Goal: Task Accomplishment & Management: Complete application form

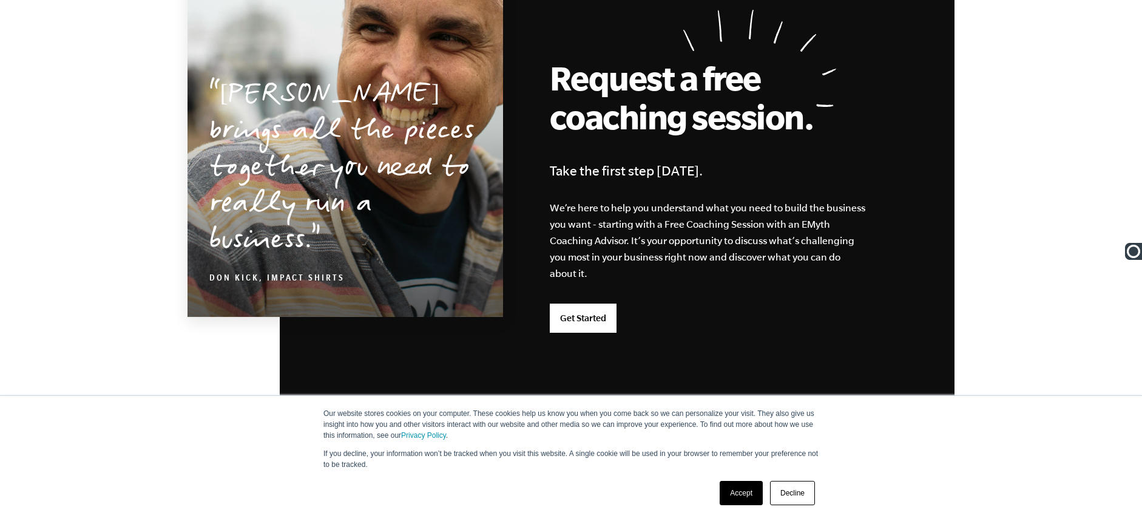
scroll to position [2978, 0]
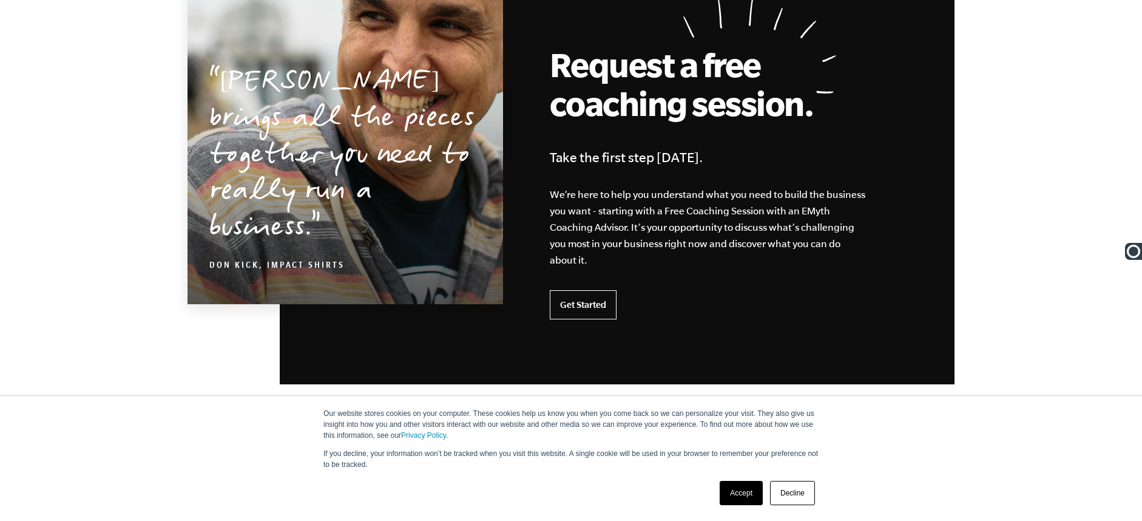
click at [583, 308] on link "Get Started" at bounding box center [583, 304] width 67 height 29
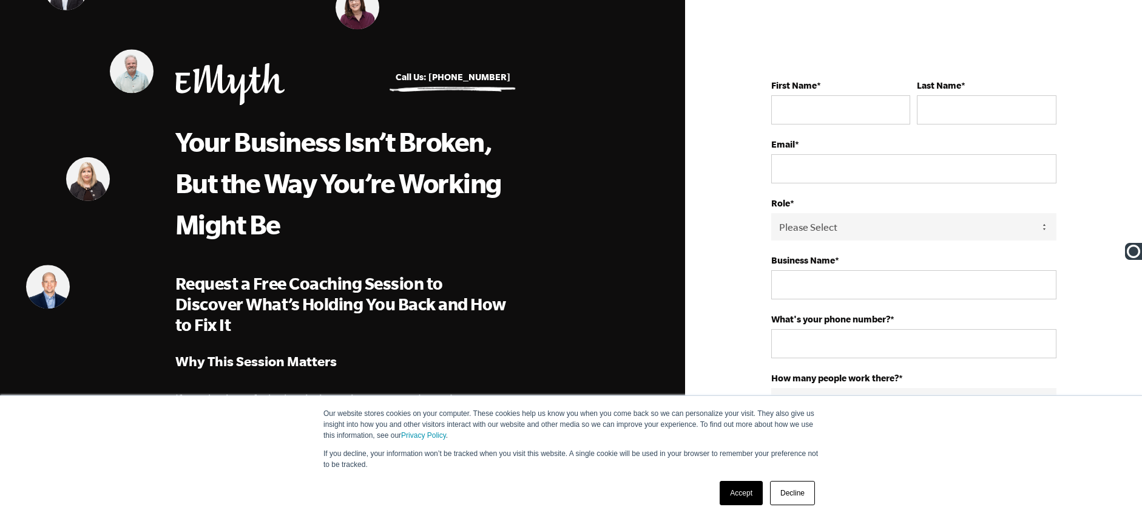
scroll to position [16, 0]
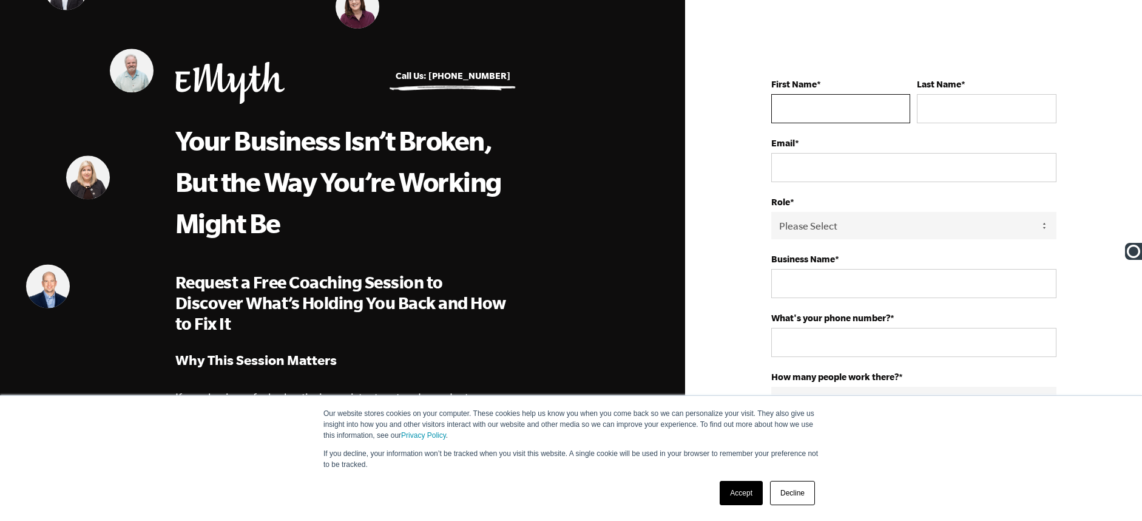
click at [814, 115] on input "First Name *" at bounding box center [840, 108] width 139 height 29
type input "[PERSON_NAME]"
type input "[EMAIL_ADDRESS][PERSON_NAME][DOMAIN_NAME]"
type input "I.P.S. Auto Parts"
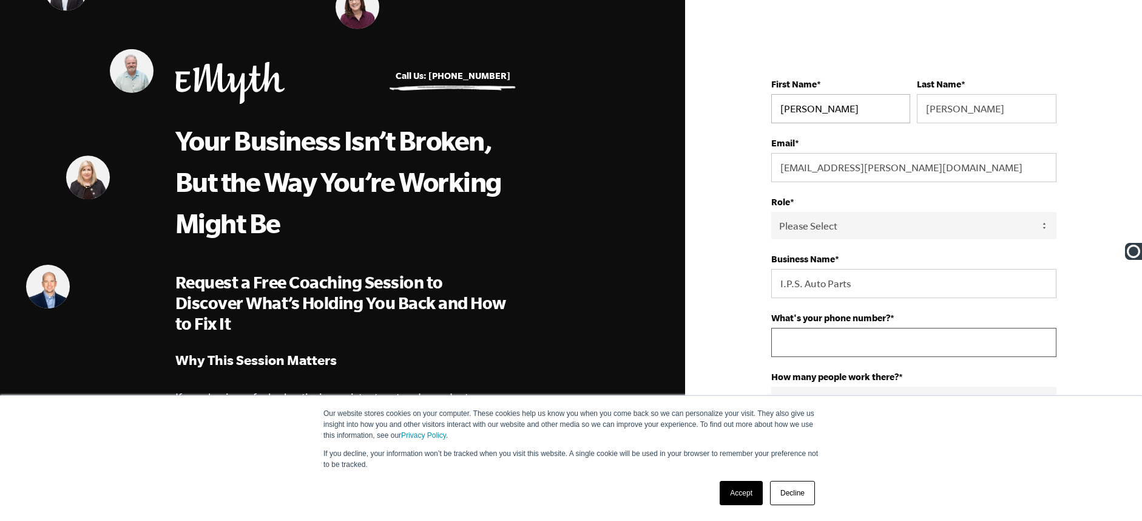
type input "16269347658"
select select "[GEOGRAPHIC_DATA]"
click at [860, 225] on select "Please Select Owner Partner / Co-Owner Executive Employee / Other" at bounding box center [913, 225] width 285 height 27
select select "Owner"
click at [771, 212] on select "Please Select Owner Partner / Co-Owner Executive Employee / Other" at bounding box center [913, 225] width 285 height 27
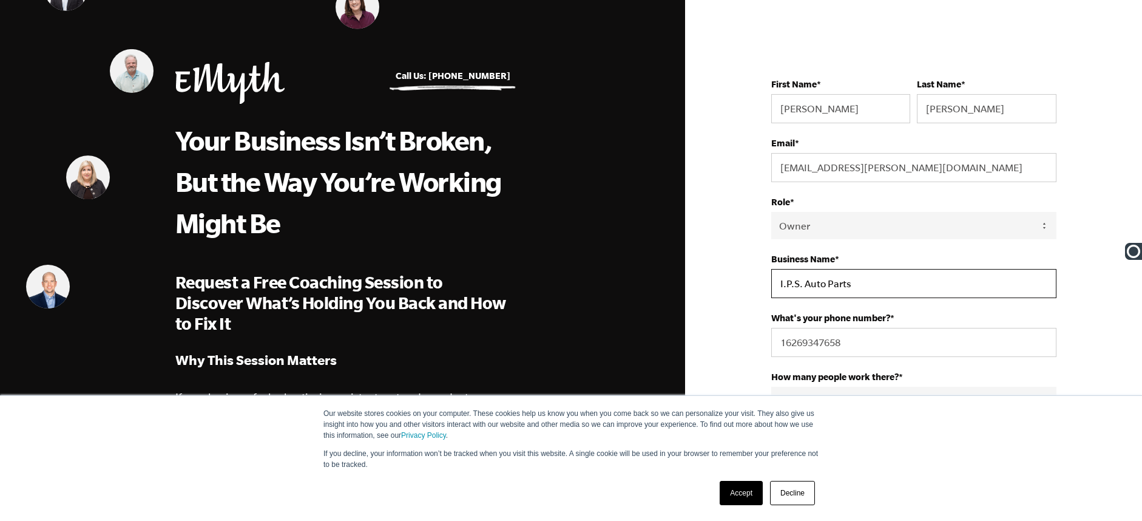
click at [819, 282] on input "I.P.S. Auto Parts" at bounding box center [913, 283] width 285 height 29
drag, startPoint x: 875, startPoint y: 290, endPoint x: 804, endPoint y: 286, distance: 71.1
click at [804, 286] on input "I.P.S. Auto Parts" at bounding box center [913, 283] width 285 height 29
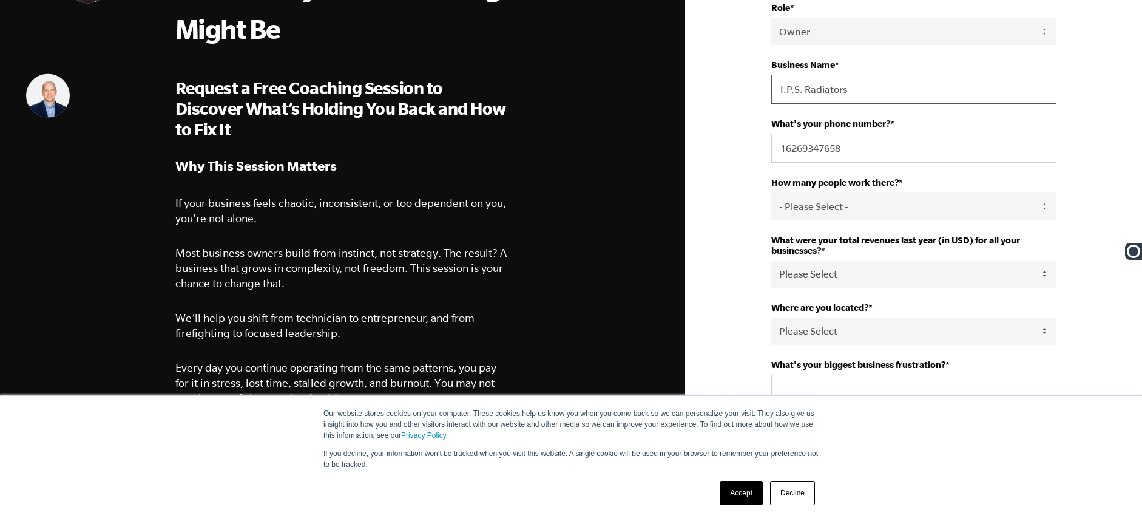
scroll to position [228, 0]
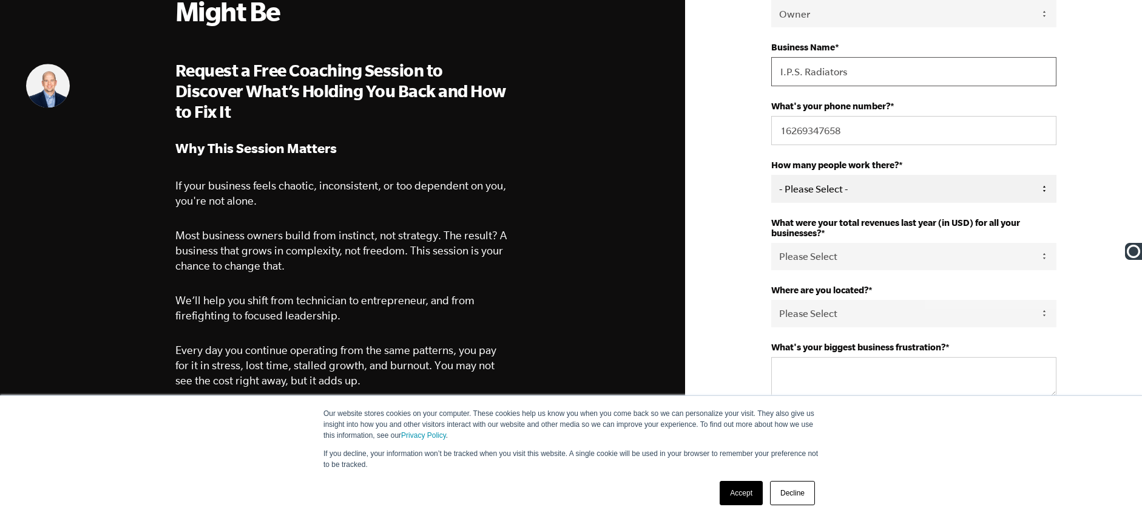
type input "I.P.S. Radiators"
click at [971, 183] on select "- Please Select - 50+ [PHONE_NUMBER] 10-19 4-9 1-3 0 tfa_105 tfa_106 tfa_107 tf…" at bounding box center [913, 188] width 285 height 27
select select "1-3"
click at [771, 175] on select "- Please Select - 50+ [PHONE_NUMBER] 10-19 4-9 1-3 0 tfa_105 tfa_106 tfa_107 tf…" at bounding box center [913, 188] width 285 height 27
click at [892, 262] on select "Please Select 0-75K 76-150K 151-275K 276-500K 501-750K 751-1M 1-2.5M 2.5-5M 5-1…" at bounding box center [913, 256] width 285 height 27
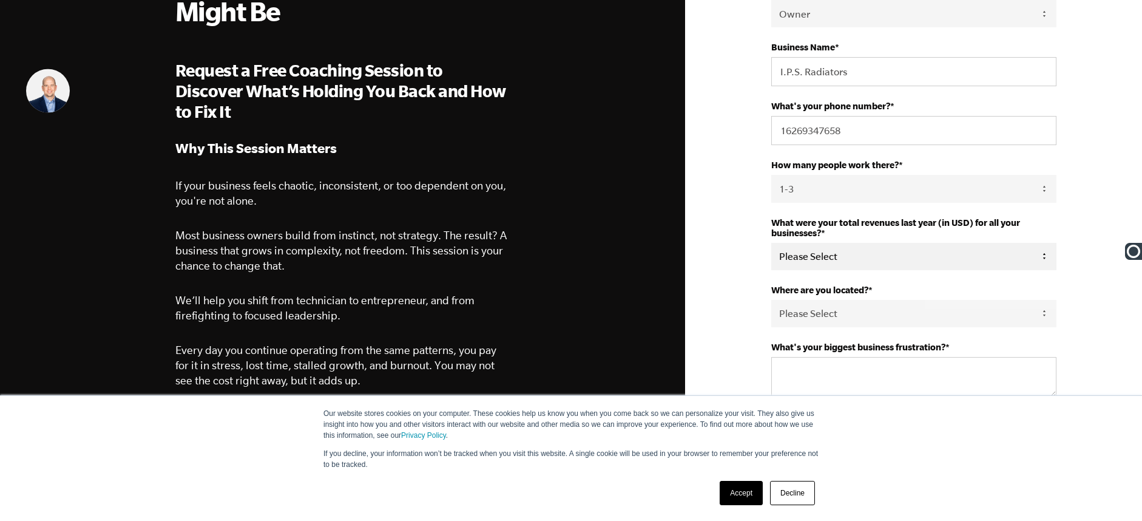
select select "276-500K"
click at [771, 243] on select "Please Select 0-75K 76-150K 151-275K 276-500K 501-750K 751-1M 1-2.5M 2.5-5M 5-1…" at bounding box center [913, 256] width 285 height 27
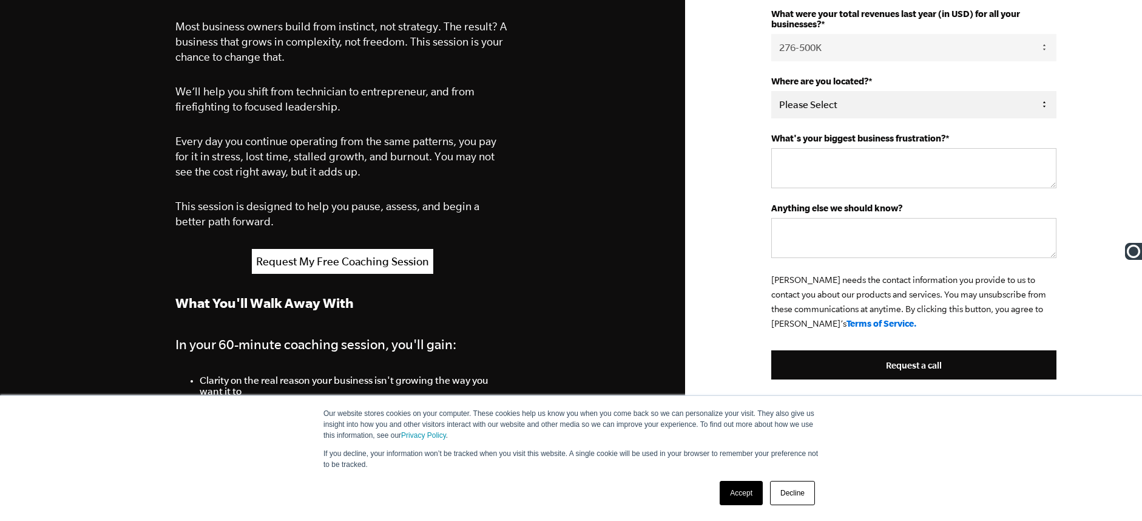
scroll to position [448, 0]
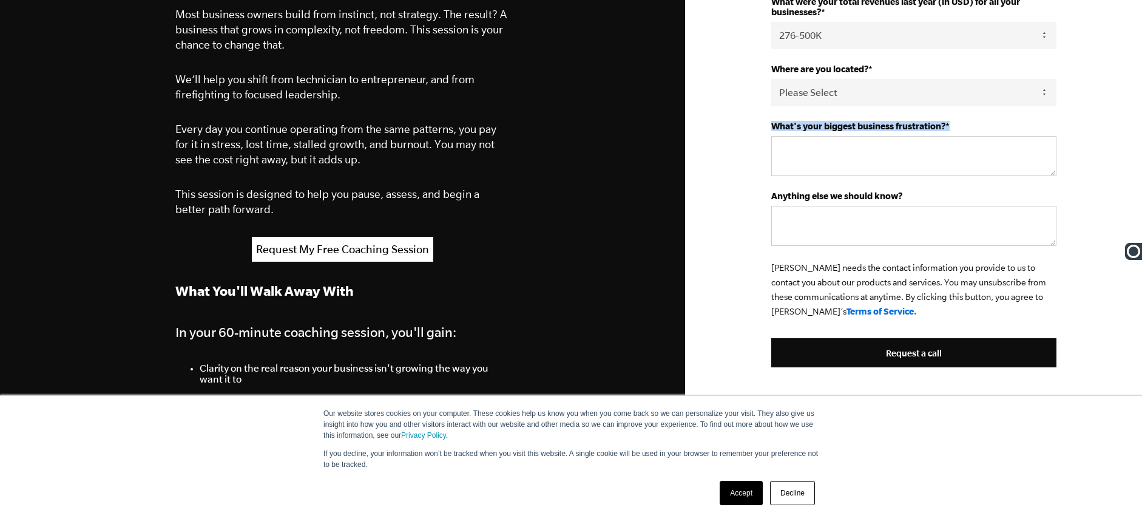
drag, startPoint x: 770, startPoint y: 124, endPoint x: 1009, endPoint y: 123, distance: 238.5
copy label "What's your biggest business frustration? *"
drag, startPoint x: 780, startPoint y: 193, endPoint x: 909, endPoint y: 191, distance: 128.7
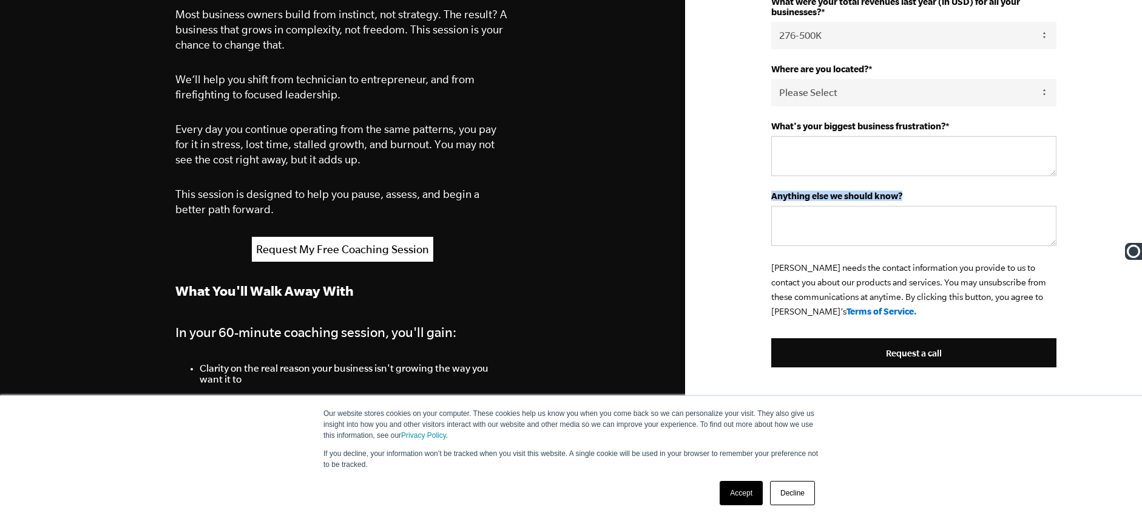
drag, startPoint x: 773, startPoint y: 196, endPoint x: 904, endPoint y: 197, distance: 131.1
click at [904, 197] on label "Anything else we should know?" at bounding box center [913, 196] width 285 height 10
copy strong "Anything else we should know?"
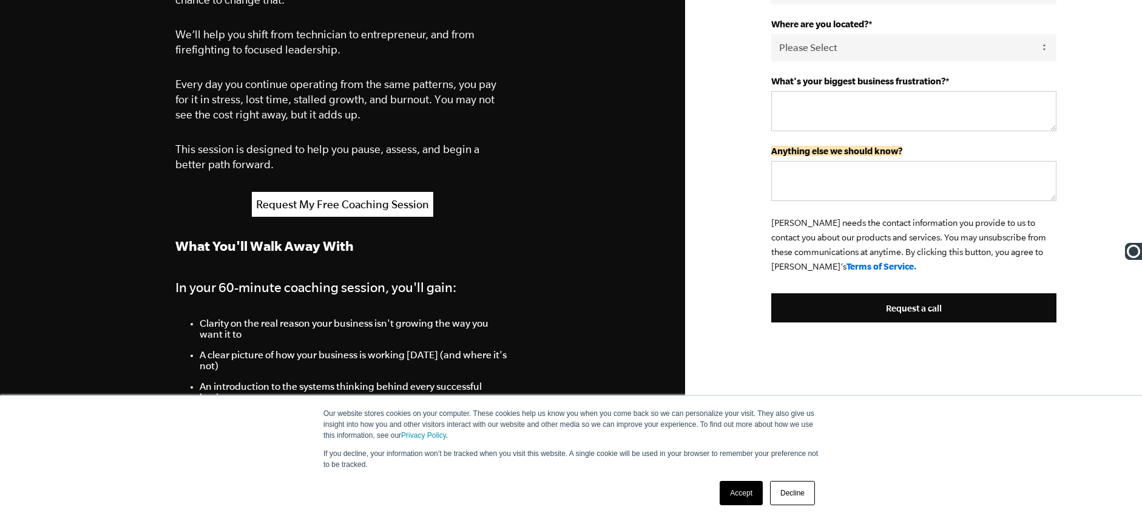
scroll to position [465, 0]
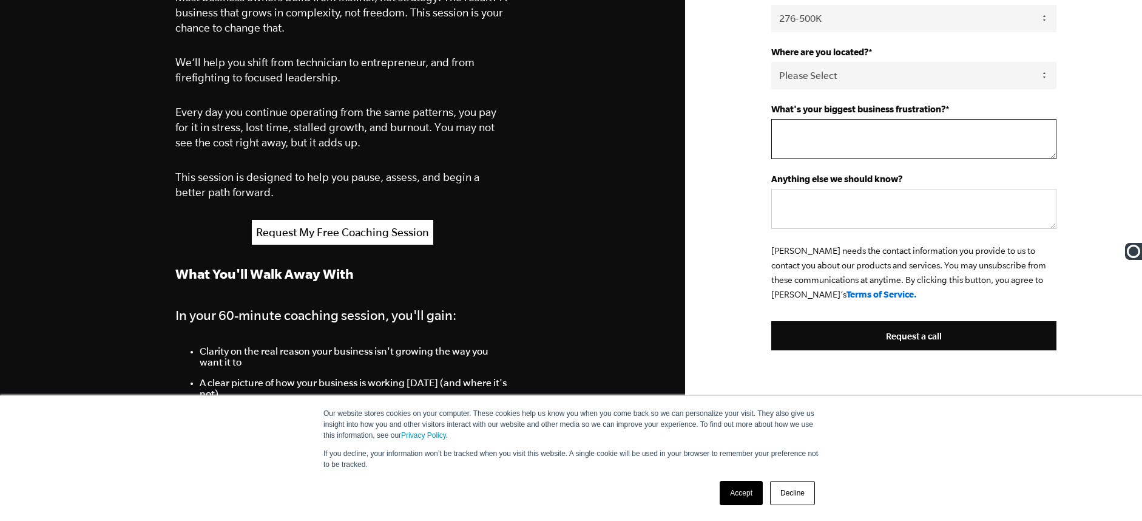
click at [786, 126] on textarea "What's your biggest business frustration? *" at bounding box center [913, 139] width 285 height 40
paste textarea "My biggest frustration is being stuck too deep in the day-to-day operations of …"
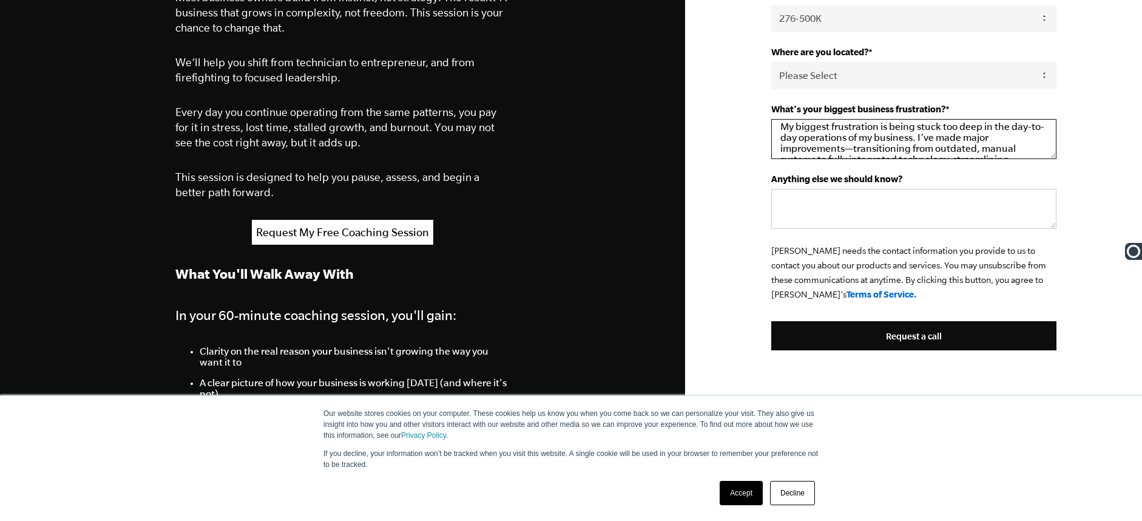
scroll to position [11, 0]
drag, startPoint x: 854, startPoint y: 147, endPoint x: 845, endPoint y: 147, distance: 9.7
click at [845, 147] on textarea "My biggest frustration is being stuck too deep in the day-to-day operations of …" at bounding box center [913, 139] width 285 height 40
drag, startPoint x: 1024, startPoint y: 129, endPoint x: 1008, endPoint y: 146, distance: 23.6
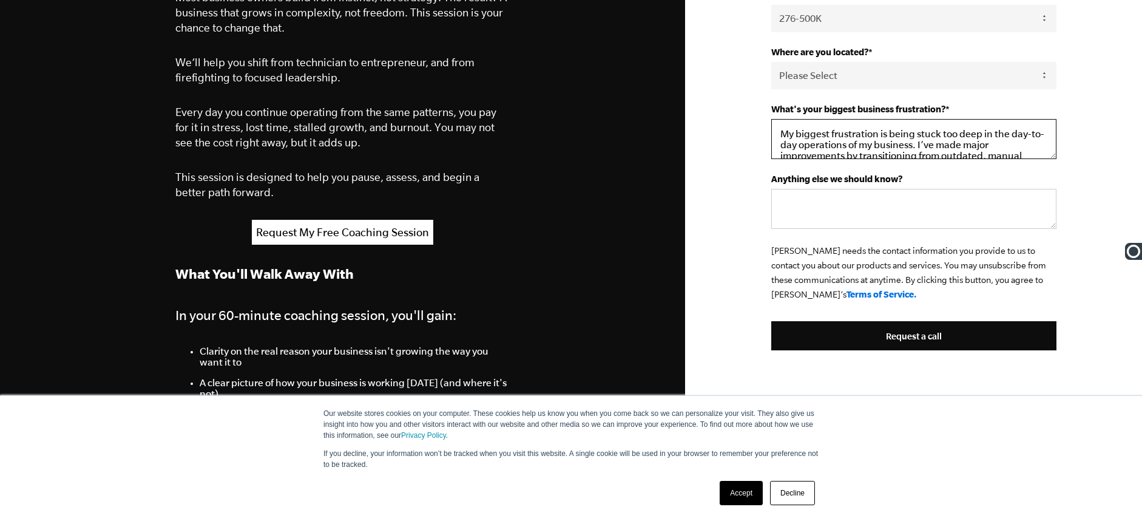
click at [1010, 143] on textarea "My biggest frustration is being stuck too deep in the day-to-day operations of …" at bounding box center [913, 139] width 285 height 40
click at [1024, 141] on textarea "My biggest frustration is being stuck too deep in the day-to-day operations of …" at bounding box center [913, 139] width 285 height 40
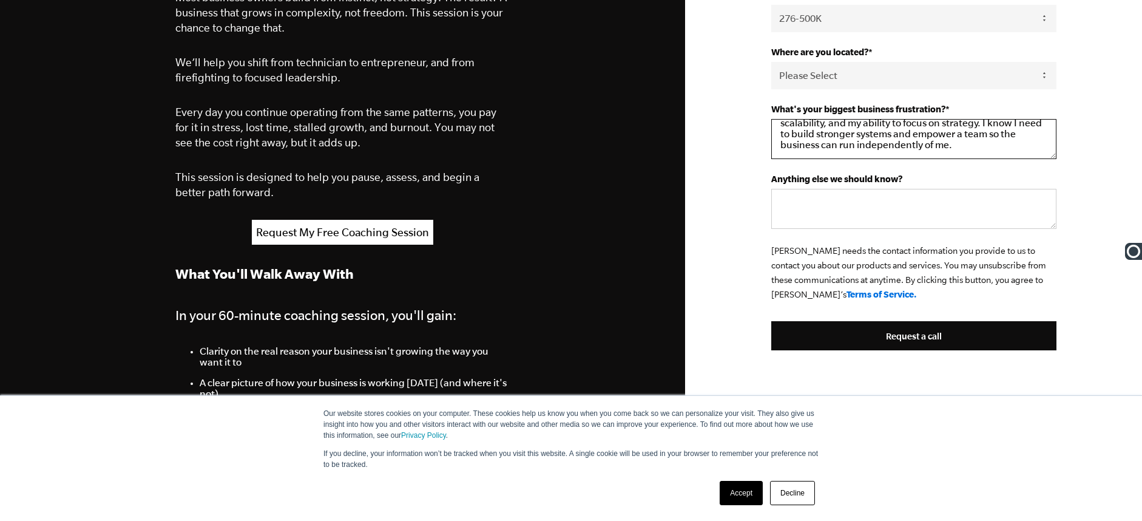
click at [970, 147] on textarea "My biggest frustration is being stuck too deep in the day-to-day operations of …" at bounding box center [913, 139] width 285 height 40
drag, startPoint x: 982, startPoint y: 124, endPoint x: 991, endPoint y: 133, distance: 12.9
click at [991, 133] on textarea "My biggest frustration is being stuck too deep in the day-to-day operations of …" at bounding box center [913, 139] width 285 height 40
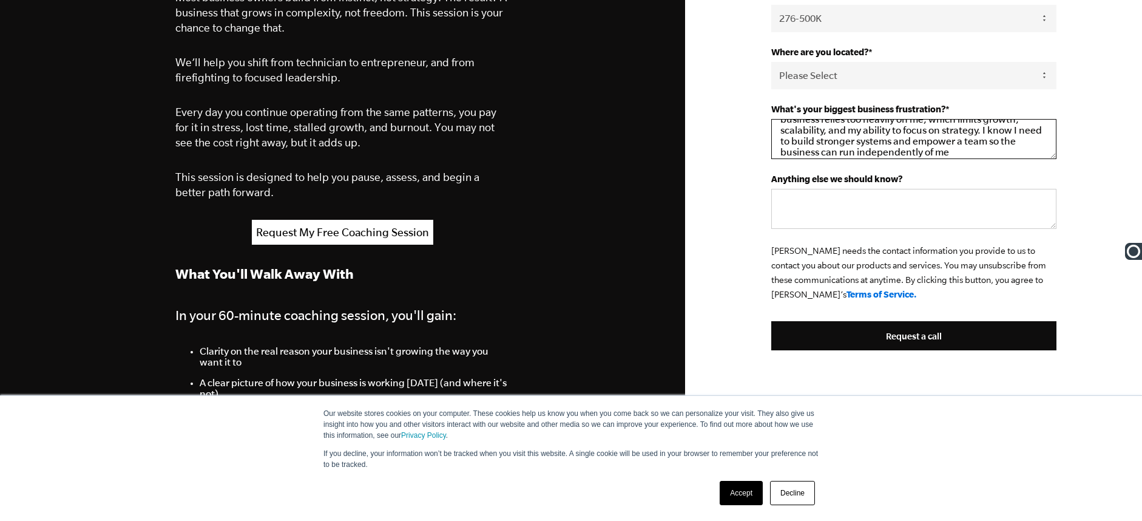
click at [981, 131] on textarea "My biggest frustration is being stuck too deep in the day-to-day operations of …" at bounding box center [913, 139] width 285 height 40
drag, startPoint x: 981, startPoint y: 131, endPoint x: 955, endPoint y: 149, distance: 31.8
click at [955, 149] on textarea "My biggest frustration is being stuck too deep in the day-to-day operations of …" at bounding box center [913, 139] width 285 height 40
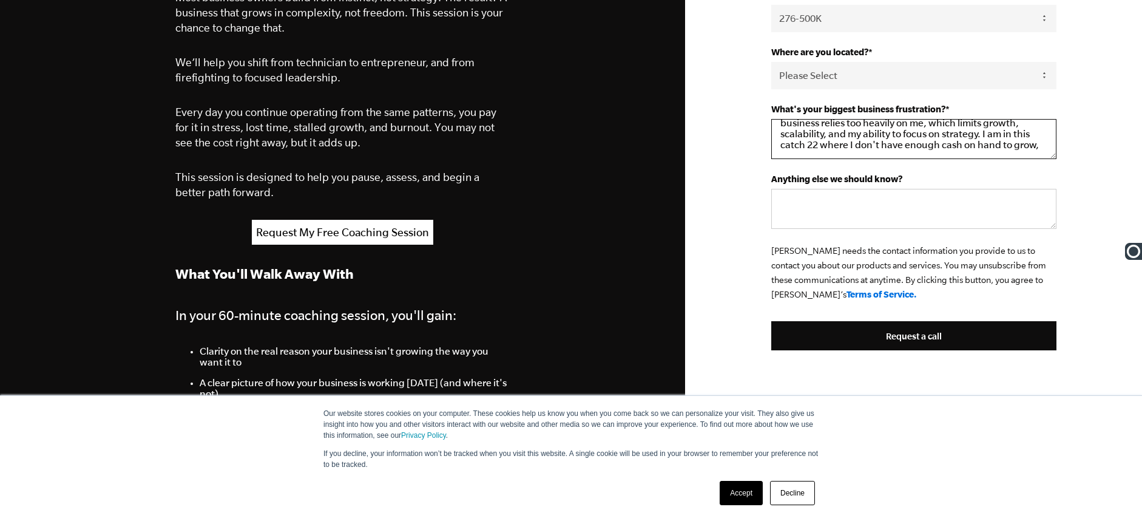
drag, startPoint x: 983, startPoint y: 137, endPoint x: 1037, endPoint y: 145, distance: 54.7
click at [1038, 146] on textarea "My biggest frustration is being stuck too deep in the day-to-day operations of …" at bounding box center [913, 139] width 285 height 40
click at [983, 144] on textarea "My biggest frustration is being stuck too deep in the day-to-day operations of …" at bounding box center [913, 139] width 285 height 40
drag, startPoint x: 982, startPoint y: 144, endPoint x: 989, endPoint y: 147, distance: 7.6
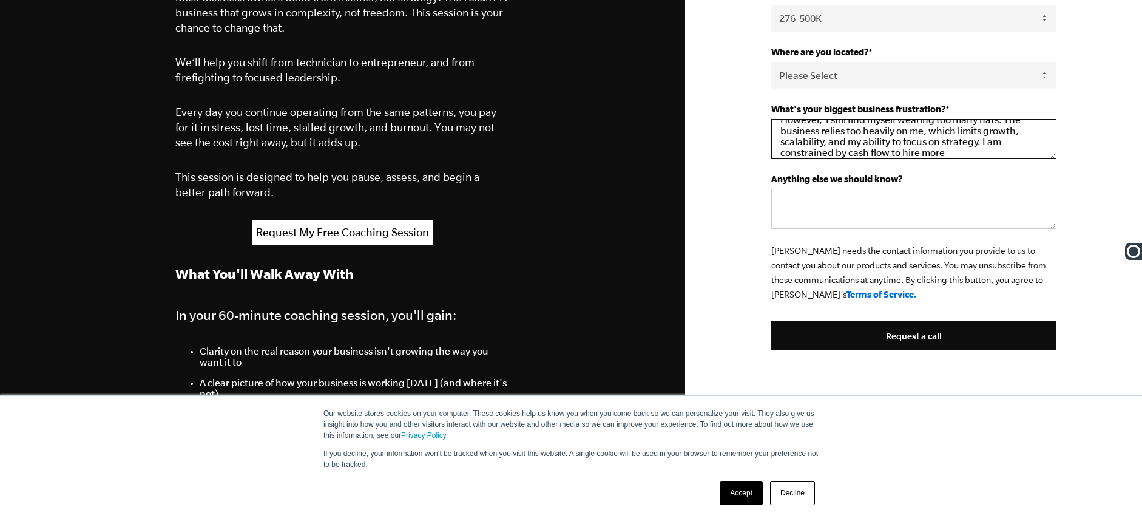
click at [989, 148] on textarea "My biggest frustration is being stuck too deep in the day-to-day operations of …" at bounding box center [913, 139] width 285 height 40
drag, startPoint x: 983, startPoint y: 141, endPoint x: 999, endPoint y: 152, distance: 18.9
click at [999, 152] on textarea "My biggest frustration is being stuck too deep in the day-to-day operations of …" at bounding box center [913, 139] width 285 height 40
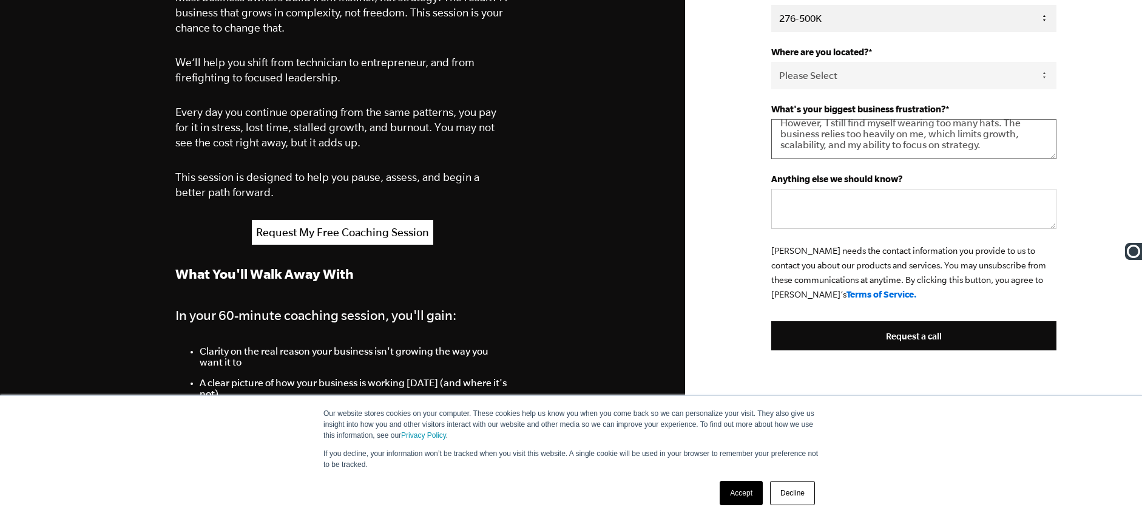
type textarea "My biggest frustration is being stuck too deep in the day-to-day operations of …"
click at [783, 198] on textarea "Anything else we should know?" at bounding box center [913, 209] width 285 height 40
paste textarea "This is my first business, and while it’s been rewarding, it’s also been a stee…"
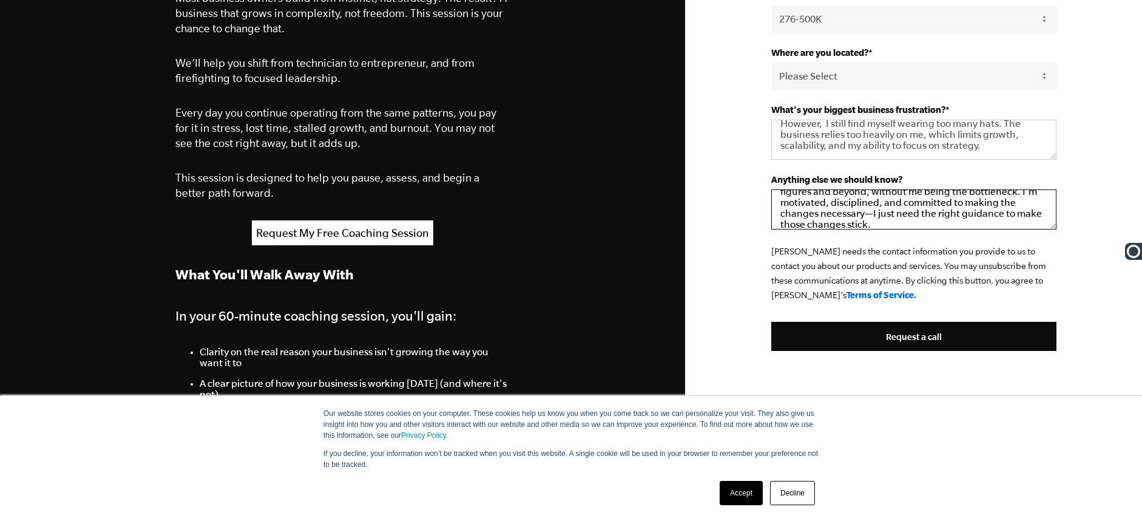
scroll to position [79, 0]
drag, startPoint x: 873, startPoint y: 214, endPoint x: 867, endPoint y: 213, distance: 6.2
click at [867, 213] on textarea "This is my first business, and while it’s been rewarding, it’s also been a stee…" at bounding box center [913, 209] width 285 height 40
click at [866, 209] on textarea "This is my first business, and while it’s been rewarding, it’s also been a stee…" at bounding box center [913, 209] width 285 height 40
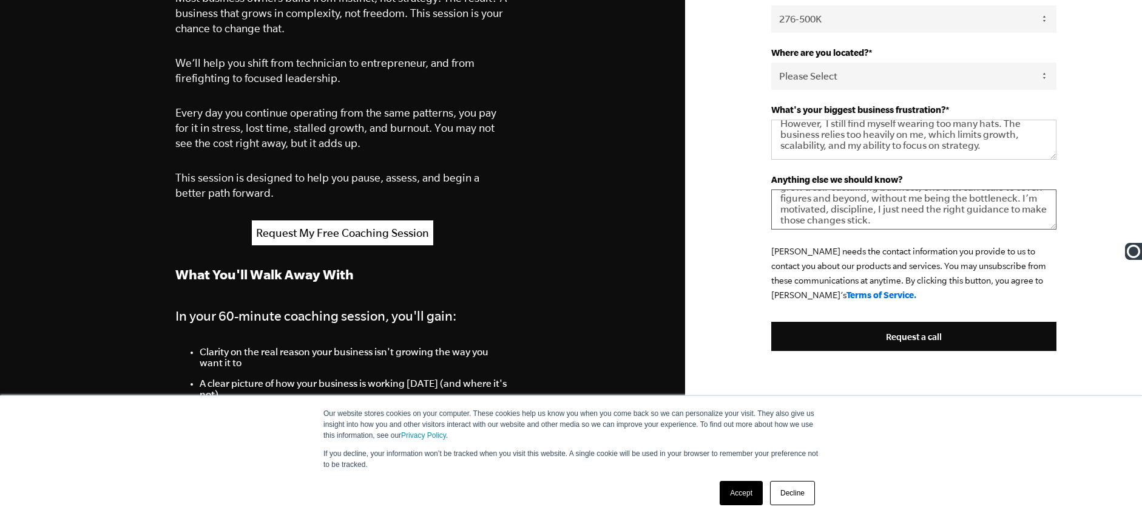
type textarea "This is my first business, and while it’s been rewarding, it’s also been a stee…"
